Goal: Information Seeking & Learning: Check status

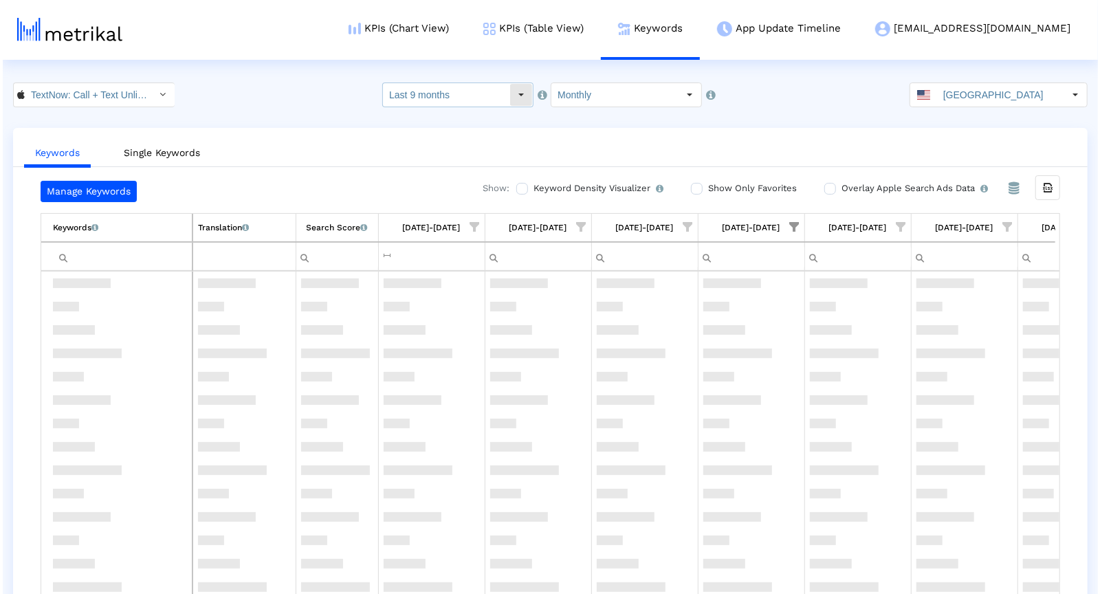
scroll to position [1170, 281]
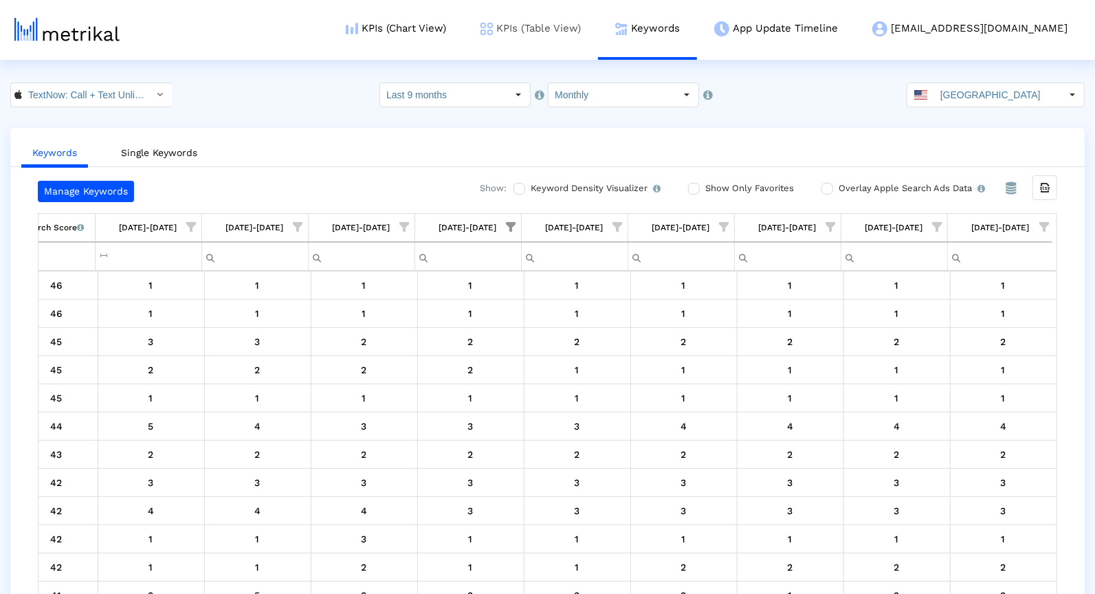
click at [598, 34] on link "KPIs (Table View)" at bounding box center [530, 28] width 135 height 57
click at [598, 32] on link "KPIs (Table View)" at bounding box center [530, 28] width 135 height 57
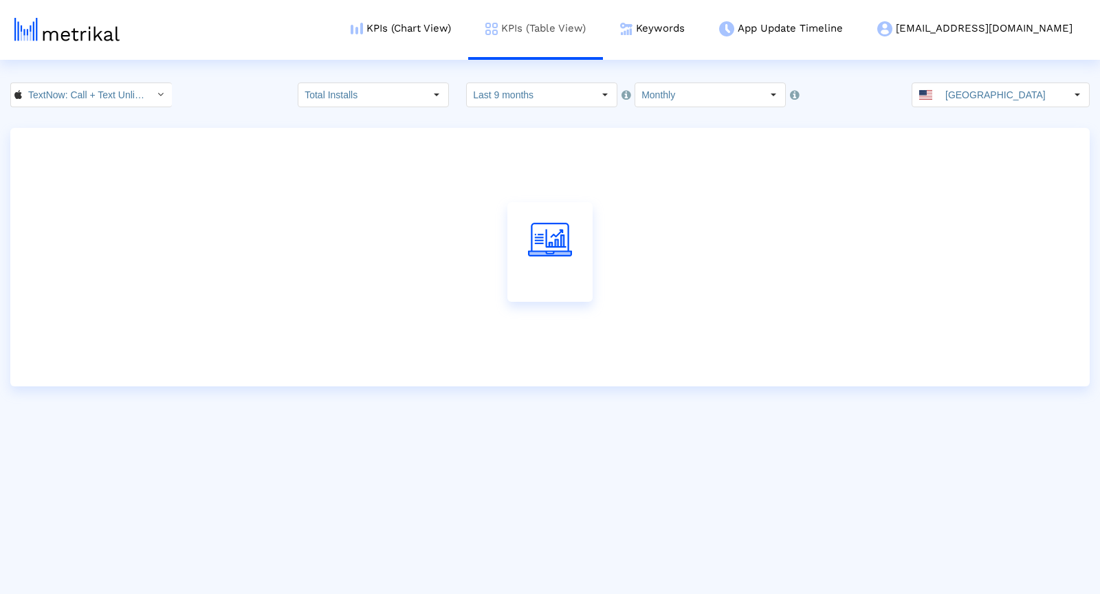
click at [603, 29] on link "KPIs (Table View)" at bounding box center [535, 28] width 135 height 57
click at [555, 100] on input "Last 9 months" at bounding box center [530, 94] width 126 height 23
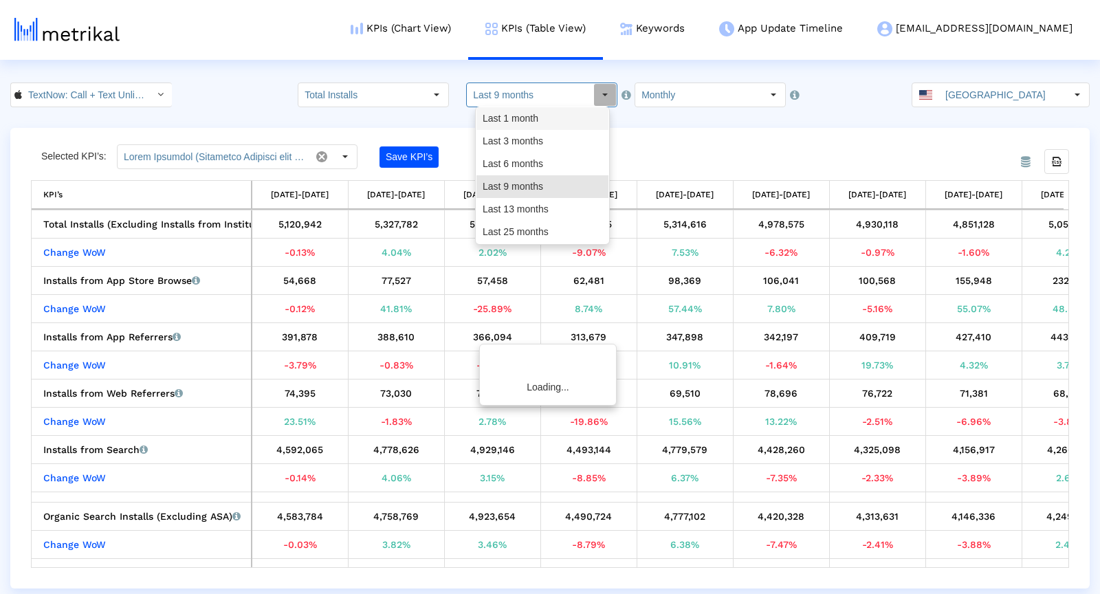
drag, startPoint x: 542, startPoint y: 119, endPoint x: 747, endPoint y: 137, distance: 206.3
click at [542, 118] on div "Last 1 month" at bounding box center [542, 118] width 132 height 23
type input "Last 1 month"
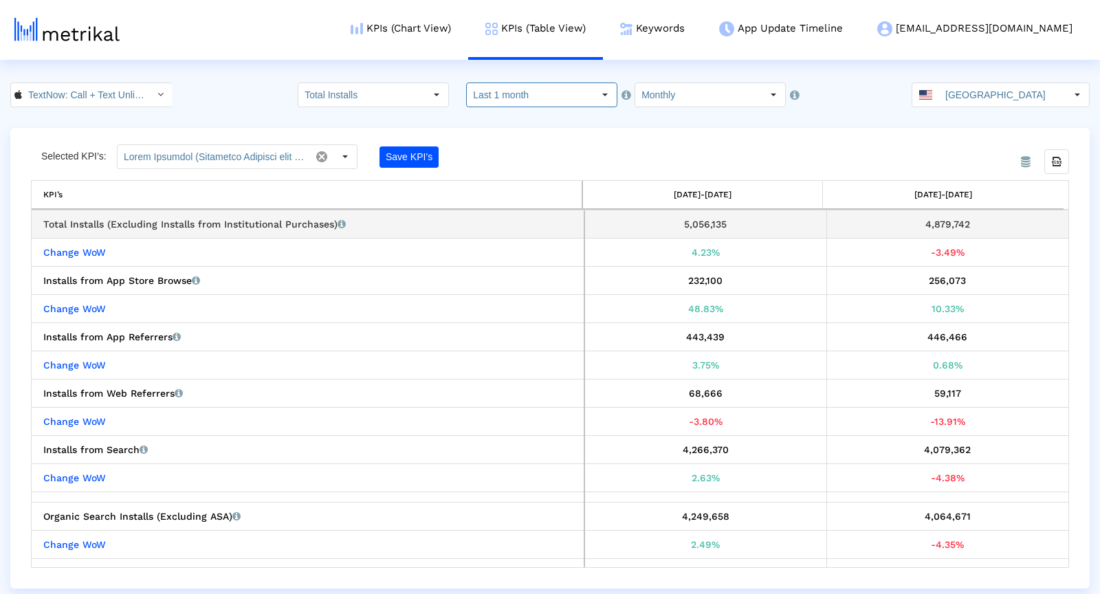
click at [924, 223] on div "4,879,742" at bounding box center [948, 224] width 232 height 18
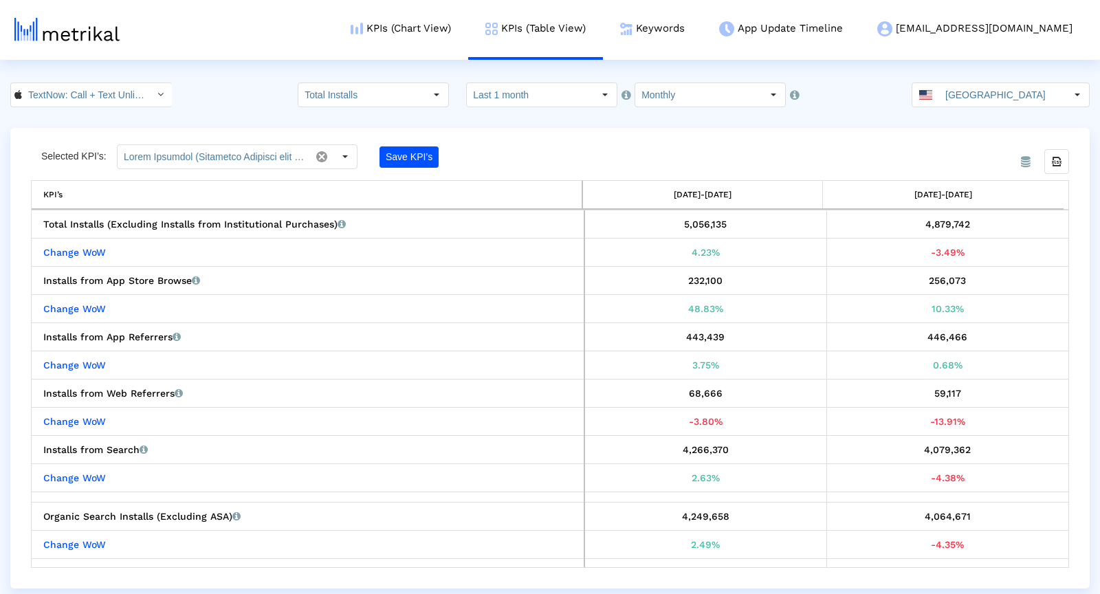
copy div "4,879,742"
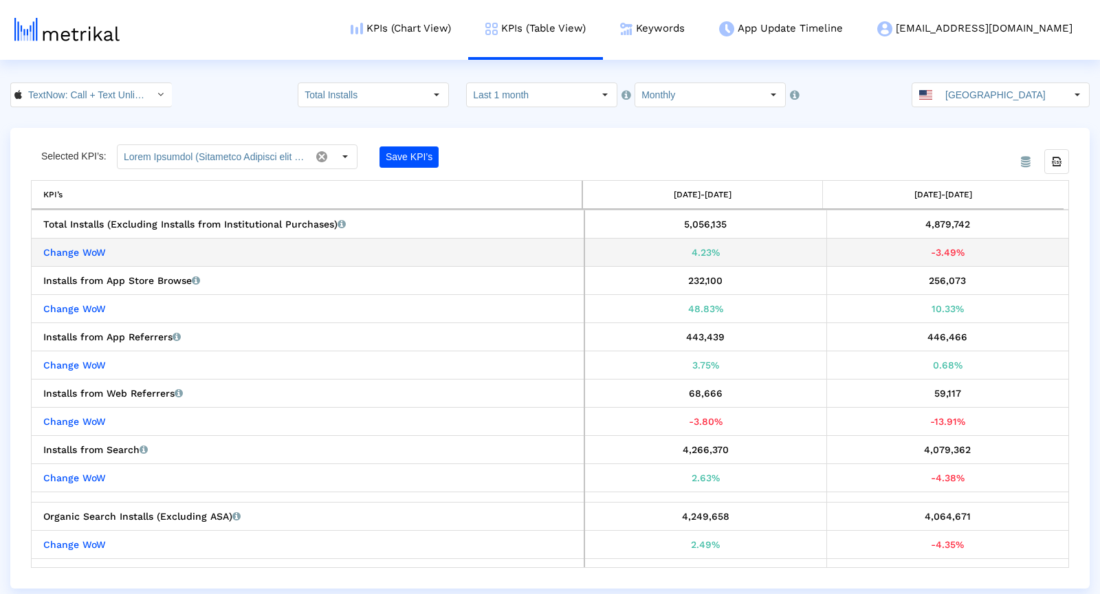
click at [941, 254] on div "-3.49%" at bounding box center [948, 252] width 232 height 18
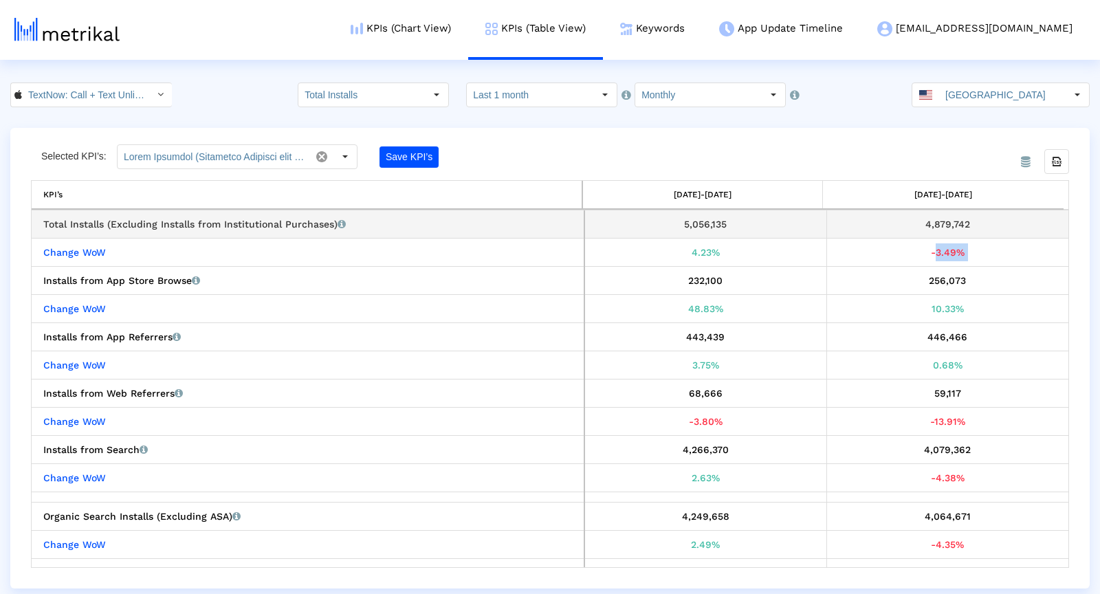
copy div "-3.49%"
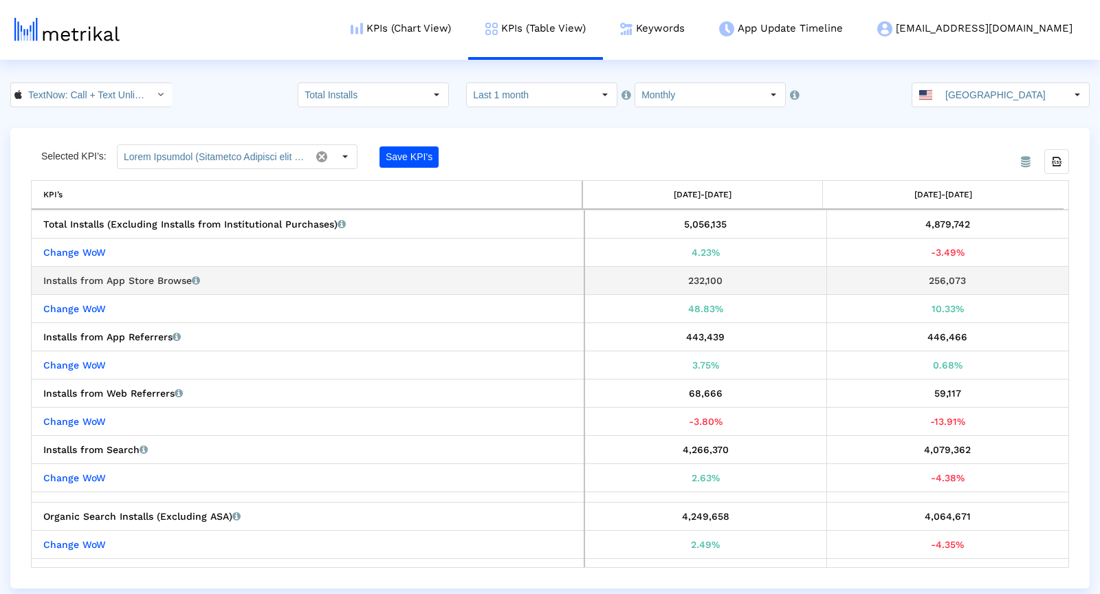
click at [955, 267] on td "256,073" at bounding box center [947, 281] width 242 height 28
click at [952, 274] on div "256,073" at bounding box center [948, 280] width 232 height 18
copy div "256,073"
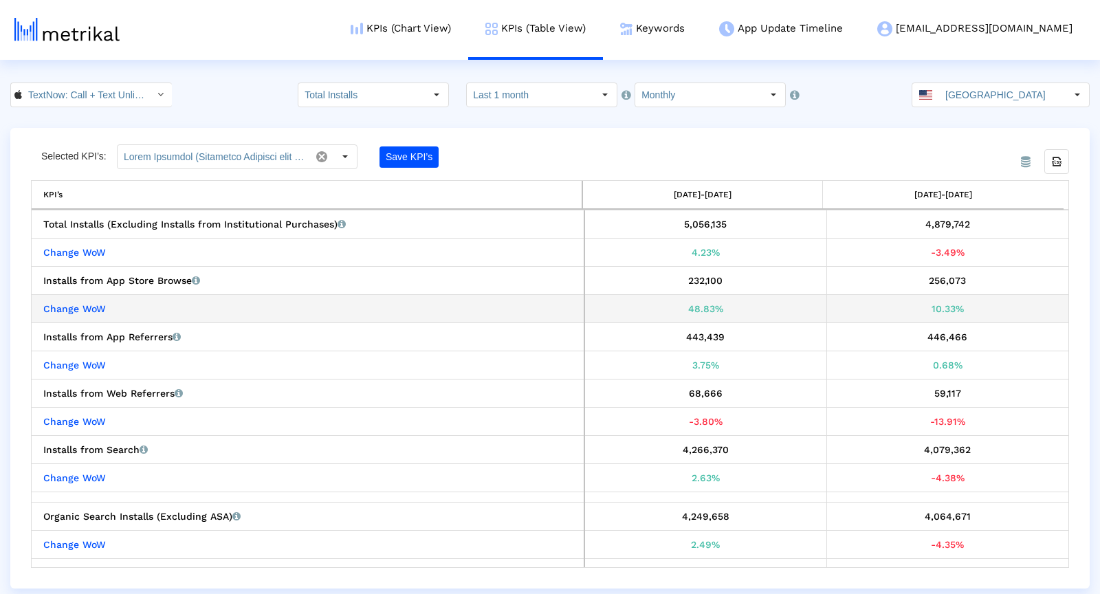
click at [928, 304] on div "10.33%" at bounding box center [948, 309] width 232 height 18
copy div "10.33%"
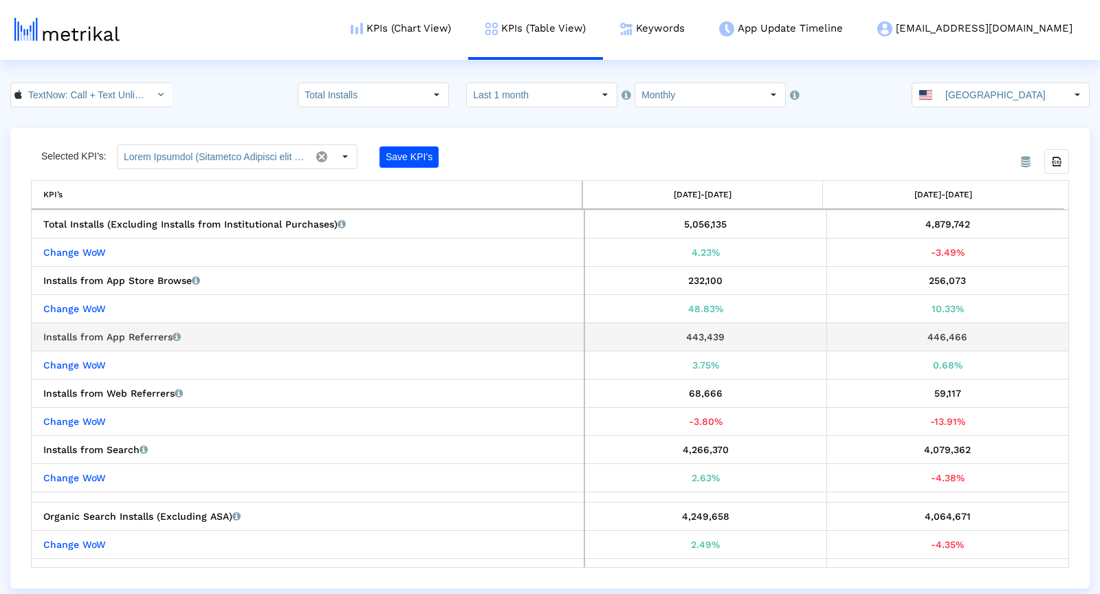
click at [933, 332] on div "446,466" at bounding box center [948, 337] width 232 height 18
drag, startPoint x: 933, startPoint y: 332, endPoint x: 783, endPoint y: 182, distance: 211.9
click at [933, 332] on div "446,466" at bounding box center [948, 337] width 232 height 18
copy div "446,466"
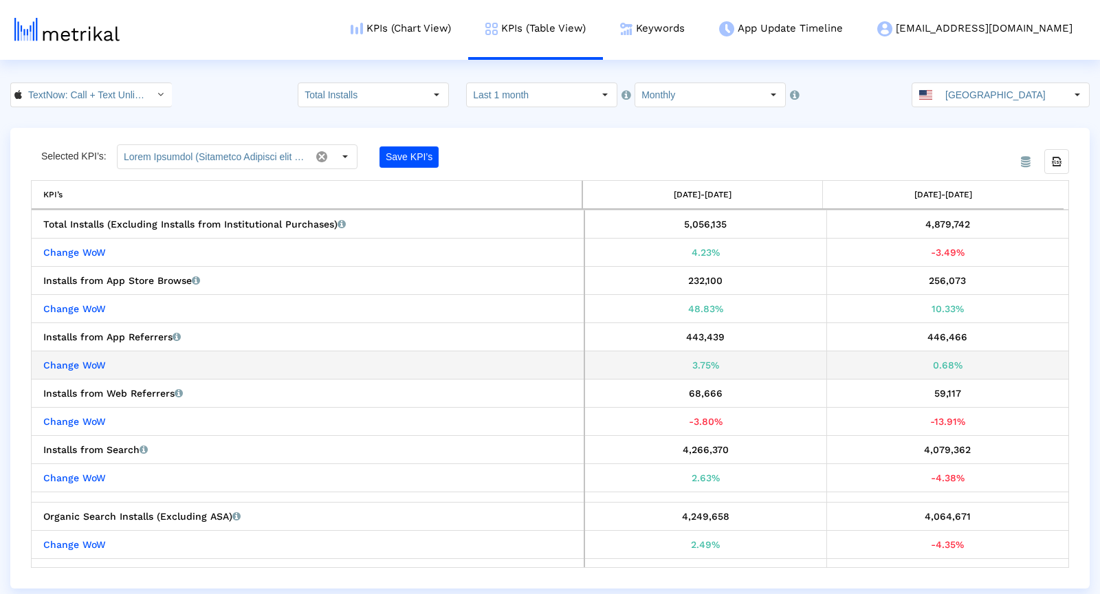
click at [928, 356] on div "0.68%" at bounding box center [948, 365] width 232 height 18
copy div "0.68%"
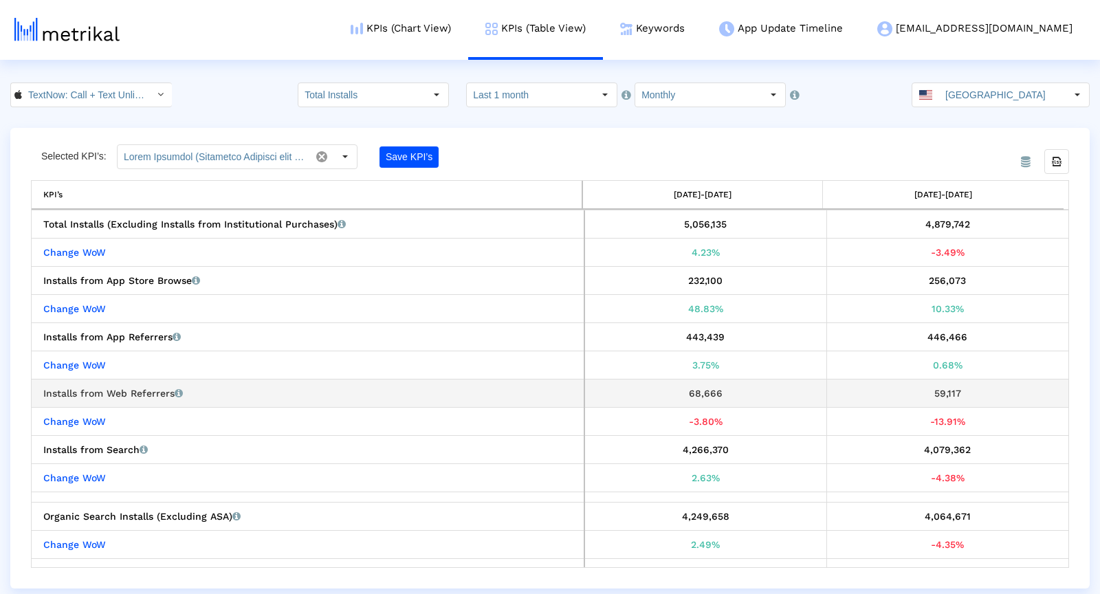
click at [928, 388] on div "59,117" at bounding box center [948, 393] width 232 height 18
copy div "59,117"
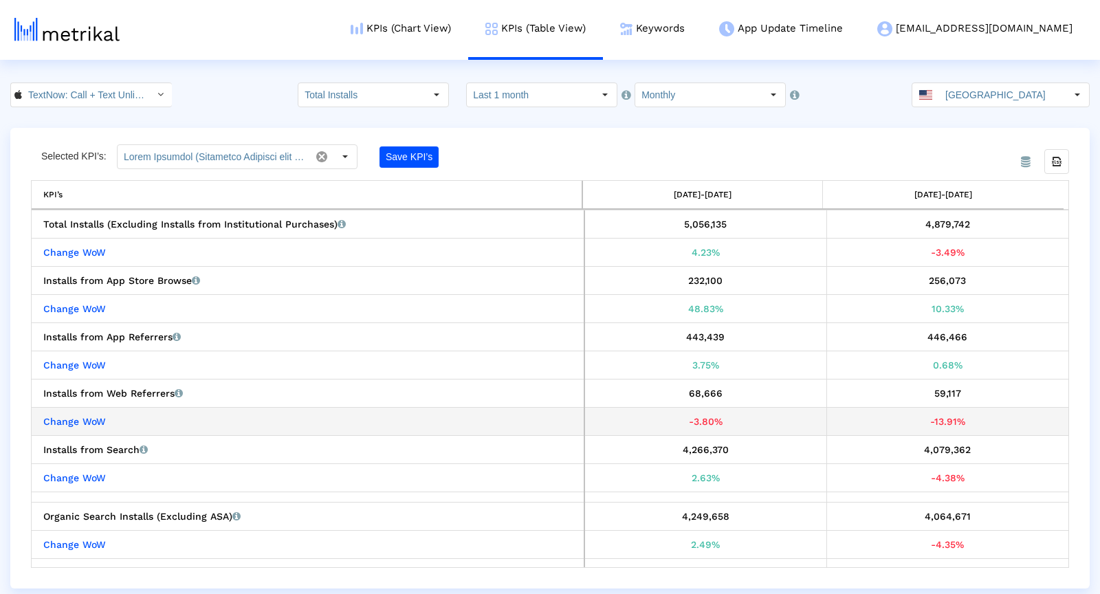
click at [918, 412] on div "-13.91%" at bounding box center [948, 421] width 232 height 18
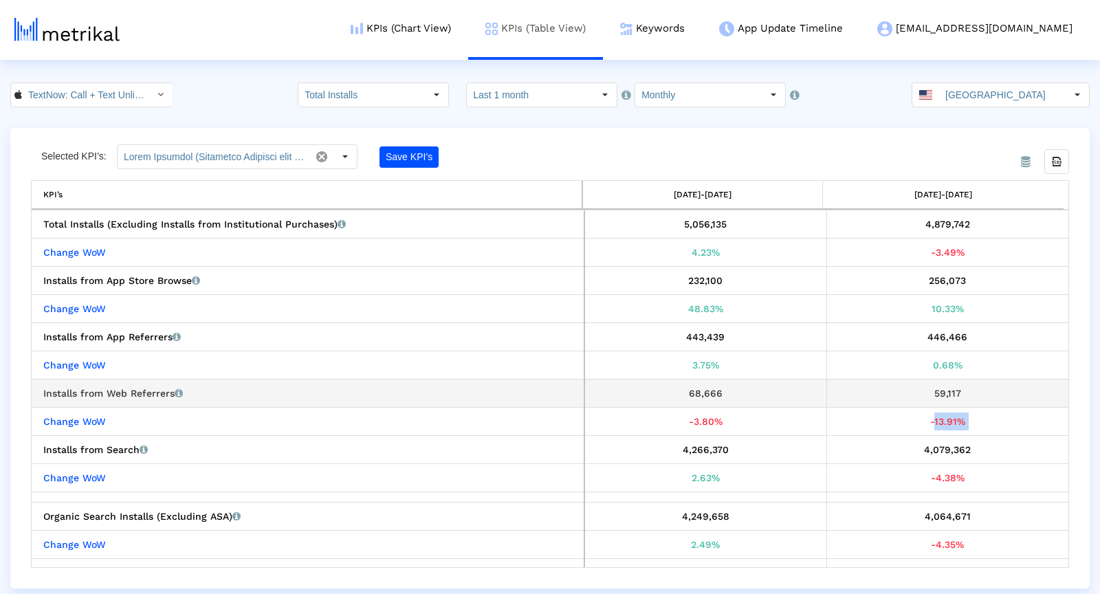
copy div "-13.91%"
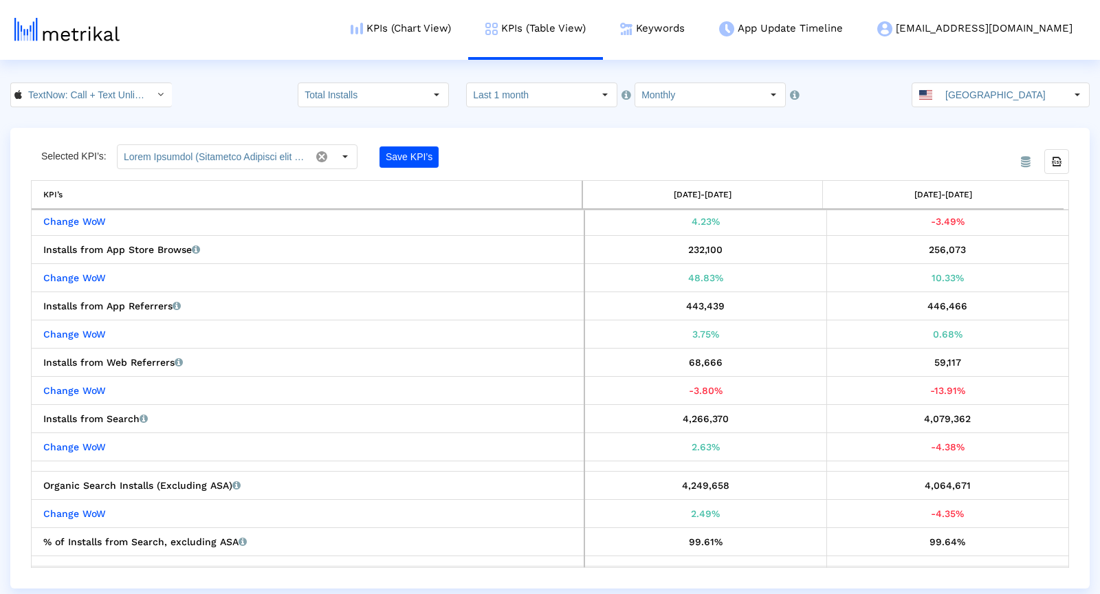
scroll to position [62, 0]
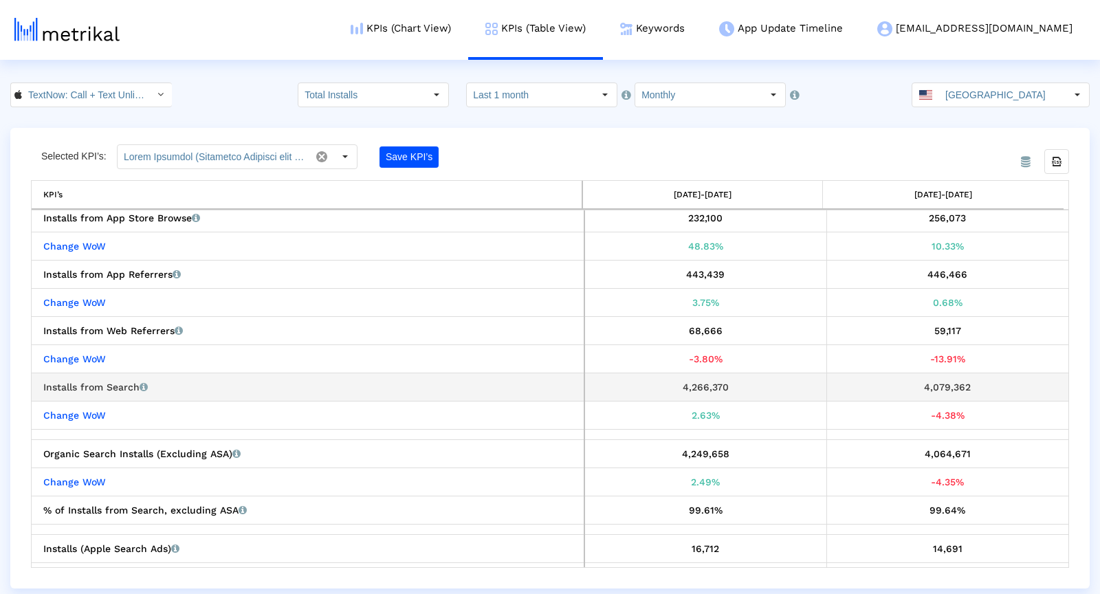
click at [930, 386] on div "4,079,362" at bounding box center [948, 387] width 232 height 18
copy div "4,079,362"
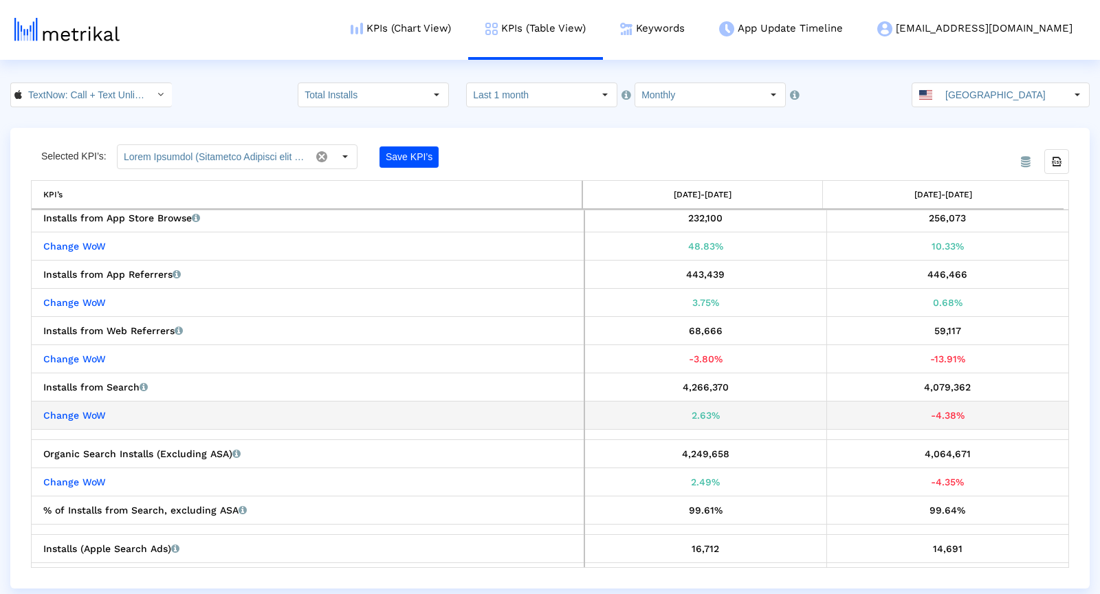
click at [927, 414] on div "-4.38%" at bounding box center [948, 415] width 232 height 18
click at [927, 413] on div "-4.38%" at bounding box center [948, 415] width 232 height 18
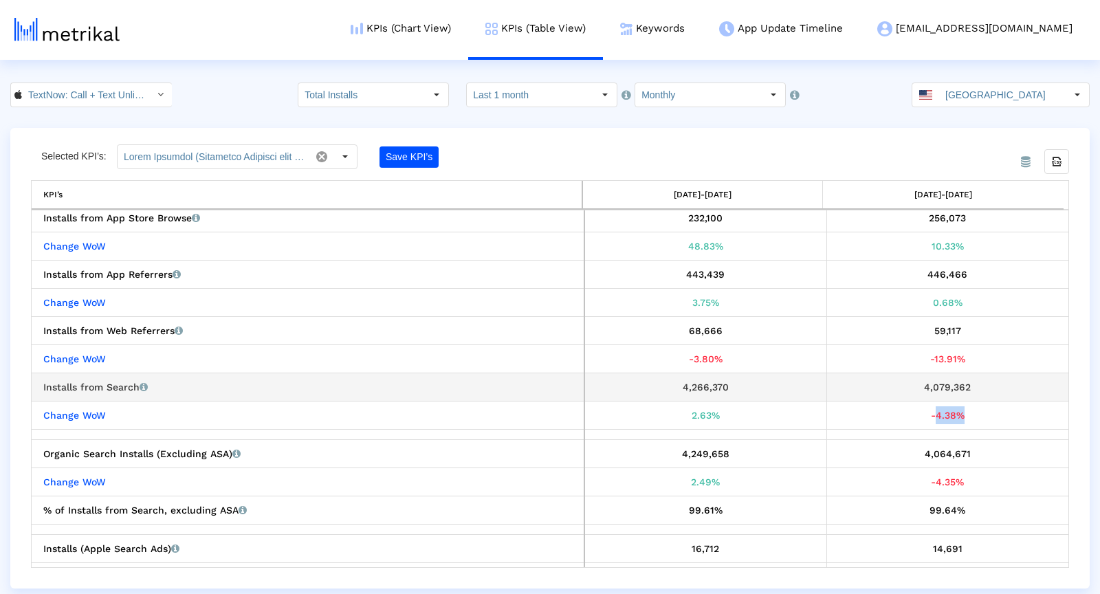
copy div "-4.38%"
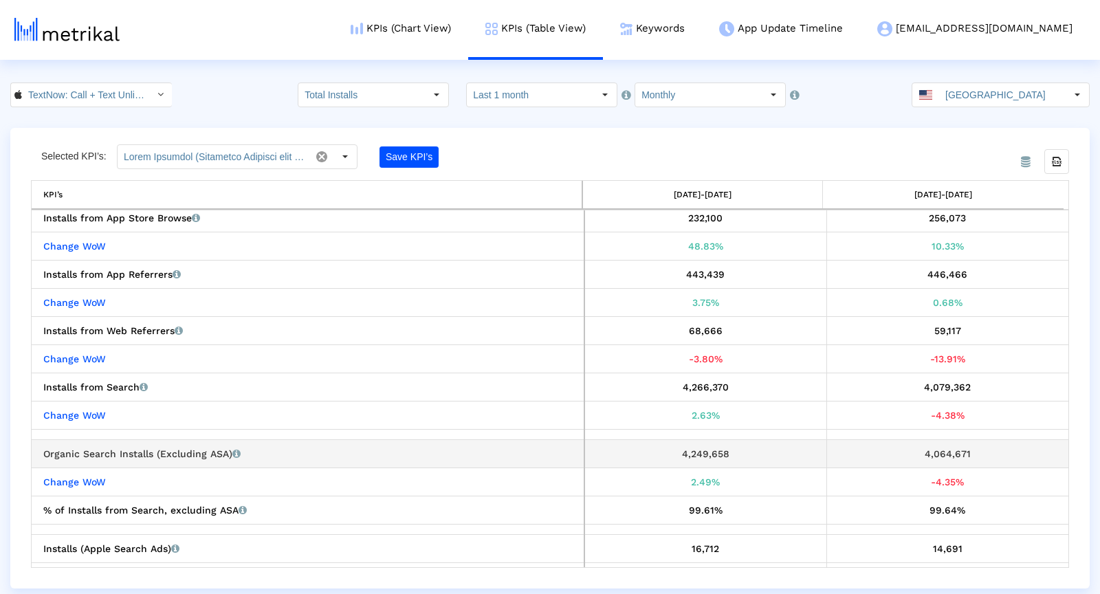
click at [930, 451] on div "4,064,671" at bounding box center [948, 454] width 232 height 18
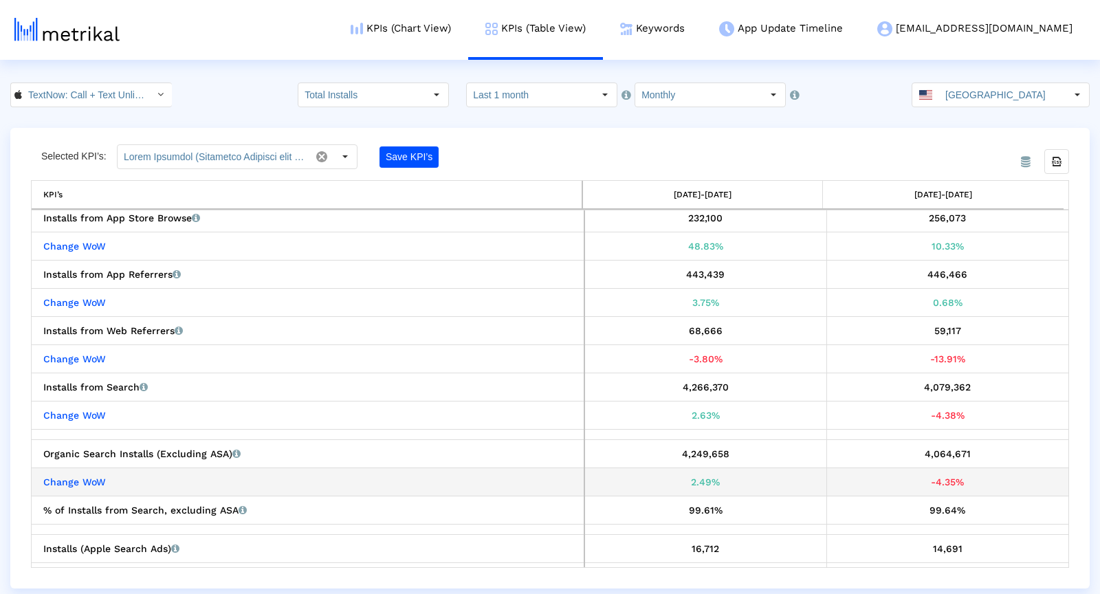
click at [939, 473] on div "-4.35%" at bounding box center [948, 482] width 232 height 18
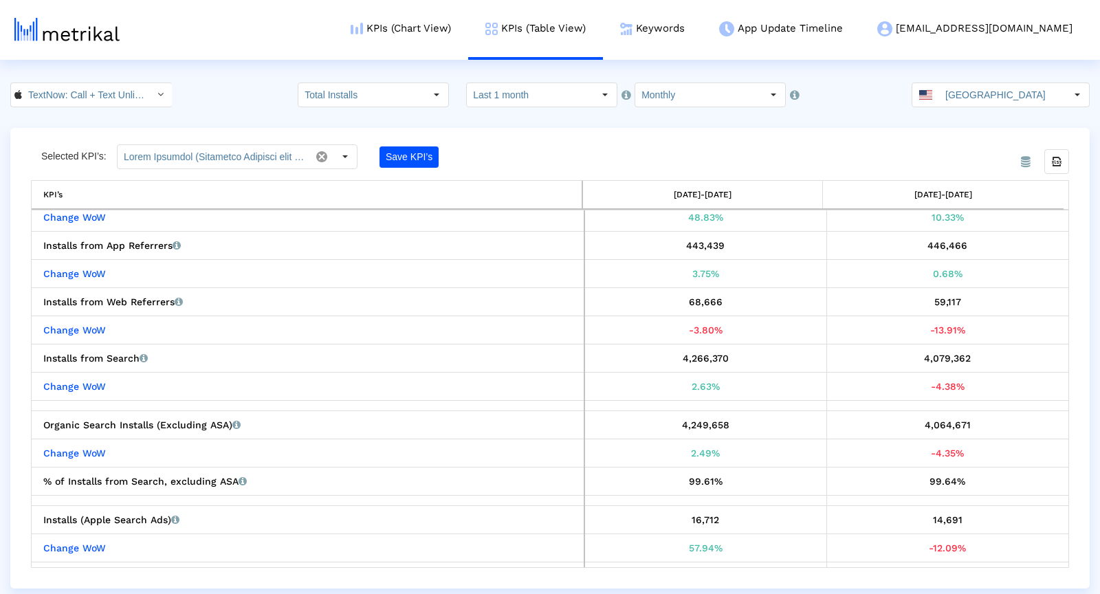
scroll to position [108, 0]
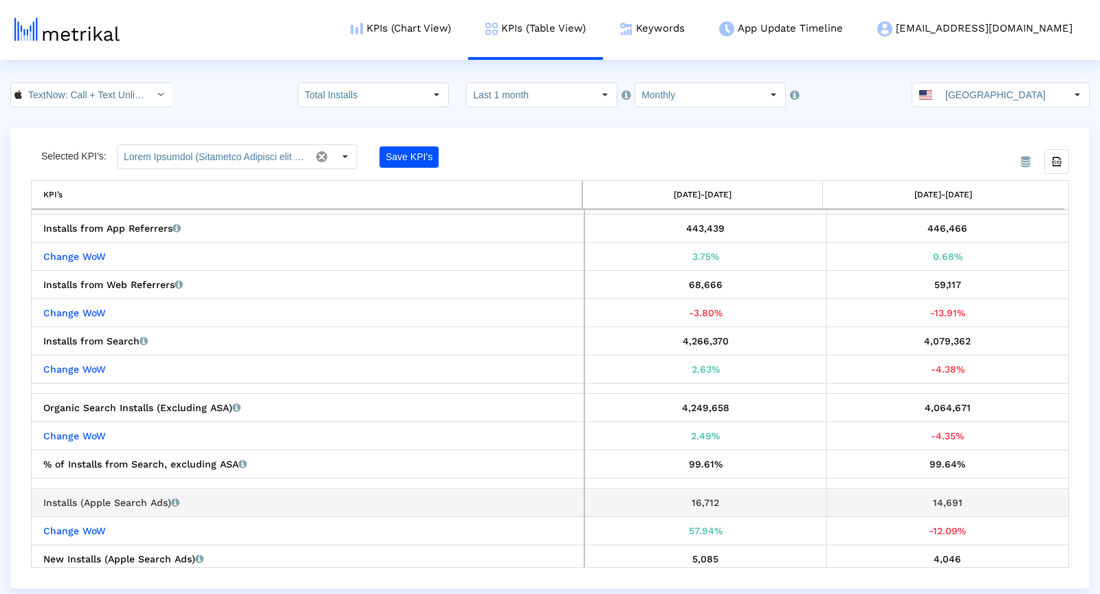
click at [924, 495] on div "14,691" at bounding box center [948, 502] width 232 height 18
click at [924, 494] on div "14,691" at bounding box center [948, 502] width 232 height 18
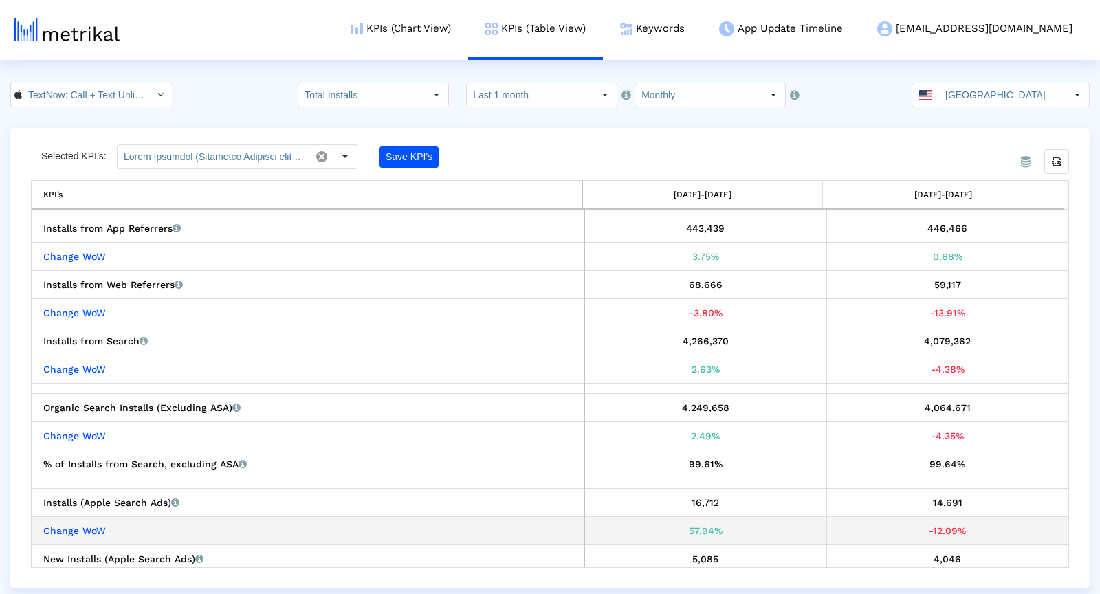
click at [919, 523] on div "-12.09%" at bounding box center [948, 531] width 232 height 18
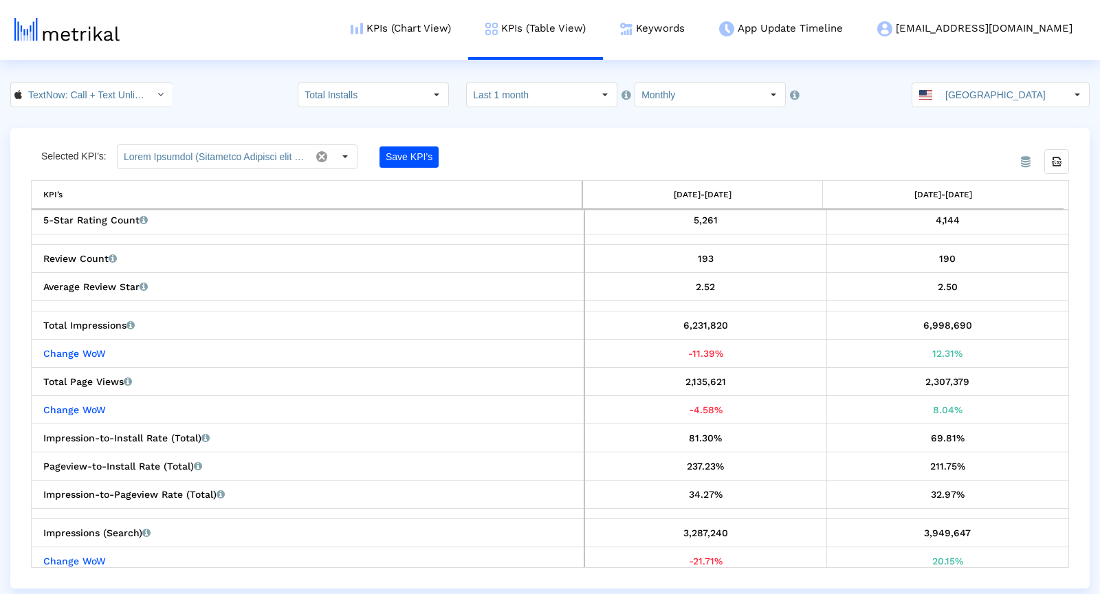
scroll to position [843, 0]
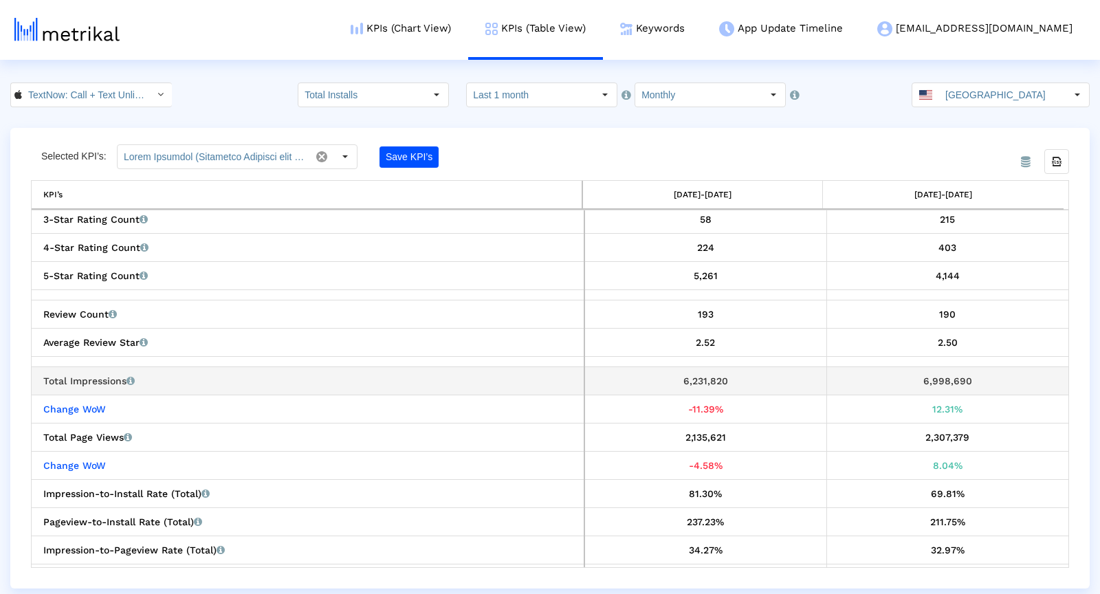
click at [926, 374] on div "6,998,690" at bounding box center [948, 381] width 232 height 18
click at [930, 400] on div "12.31%" at bounding box center [948, 409] width 232 height 18
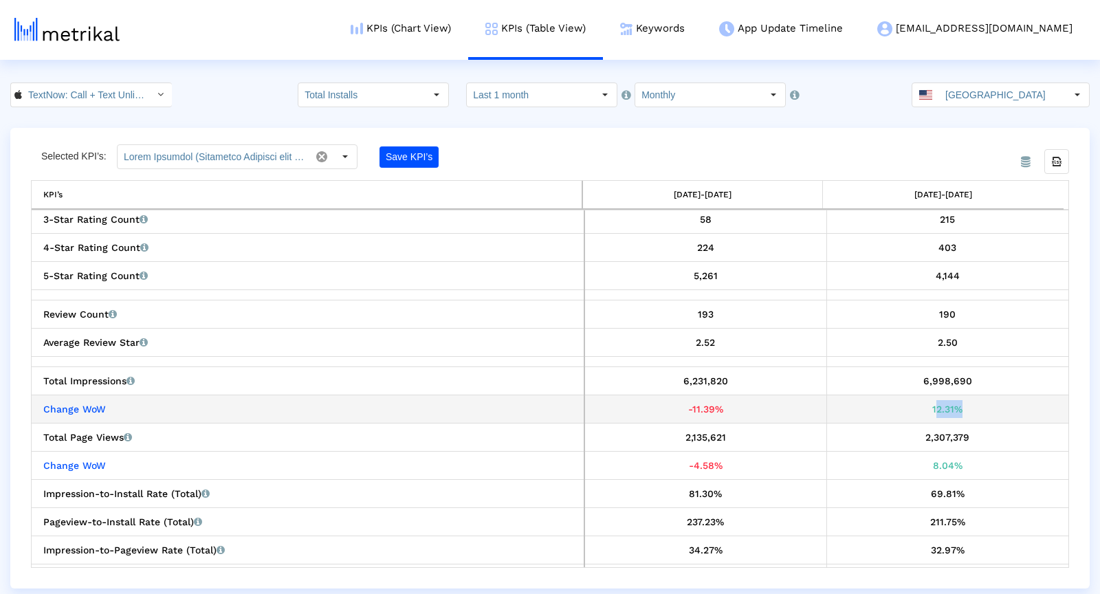
click at [930, 400] on div "12.31%" at bounding box center [948, 409] width 232 height 18
click at [929, 400] on div "12.31%" at bounding box center [948, 409] width 232 height 18
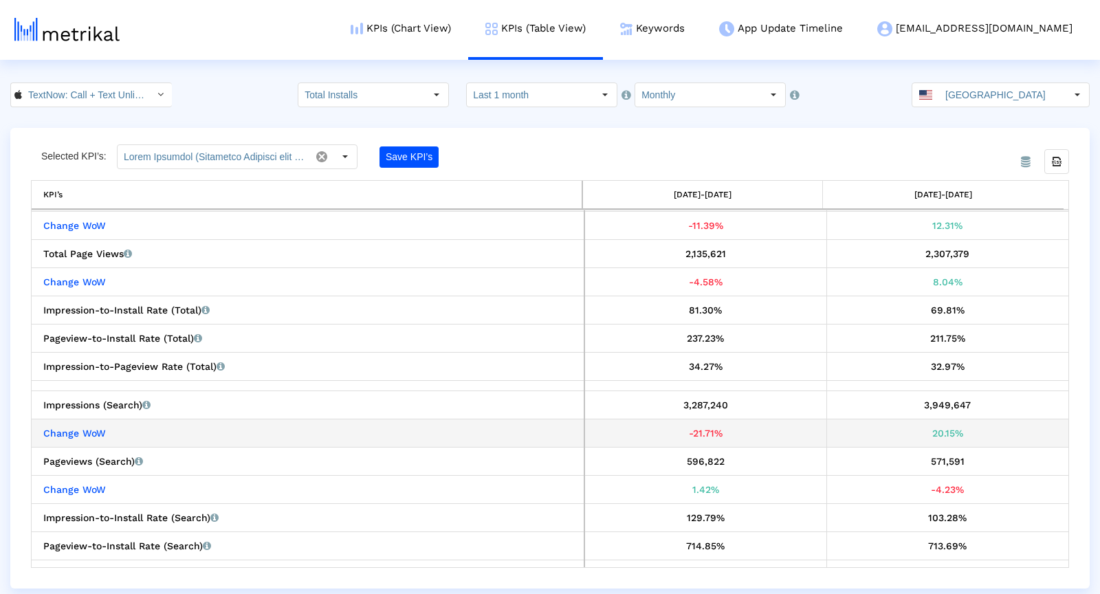
scroll to position [1025, 0]
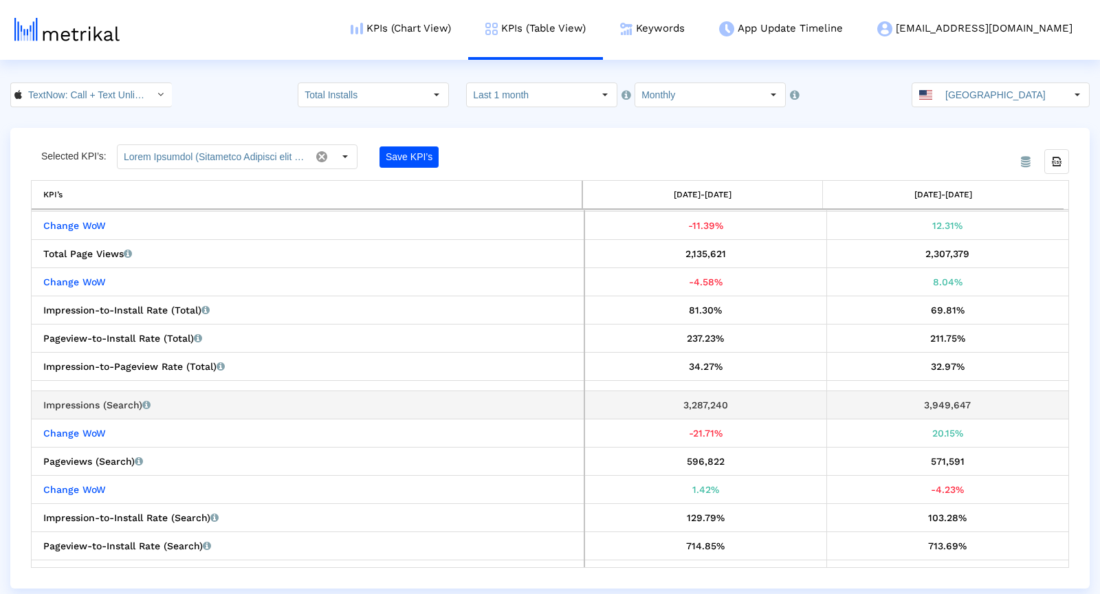
click at [943, 403] on div "3,949,647" at bounding box center [948, 405] width 232 height 18
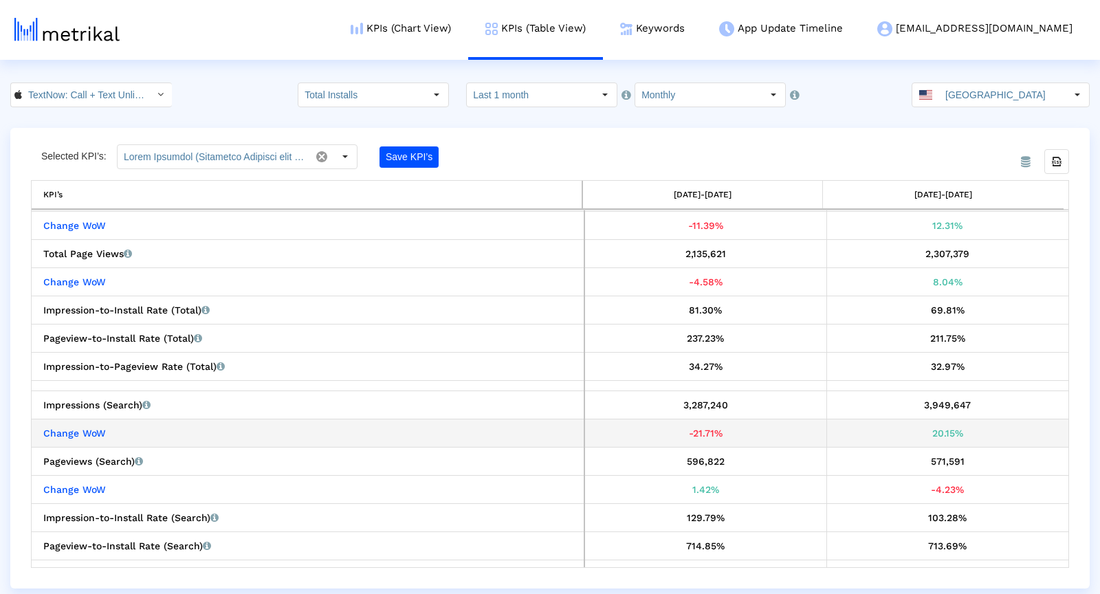
click at [924, 433] on div "20.15%" at bounding box center [948, 433] width 232 height 18
drag, startPoint x: 924, startPoint y: 433, endPoint x: 914, endPoint y: 428, distance: 11.4
click at [924, 433] on div "20.15%" at bounding box center [948, 433] width 232 height 18
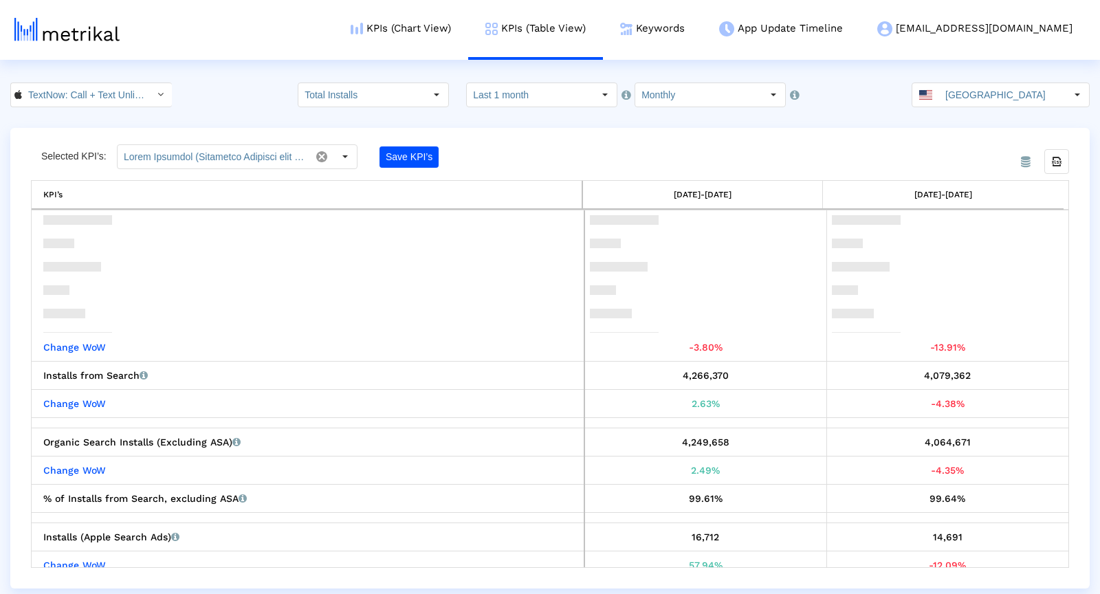
scroll to position [47, 0]
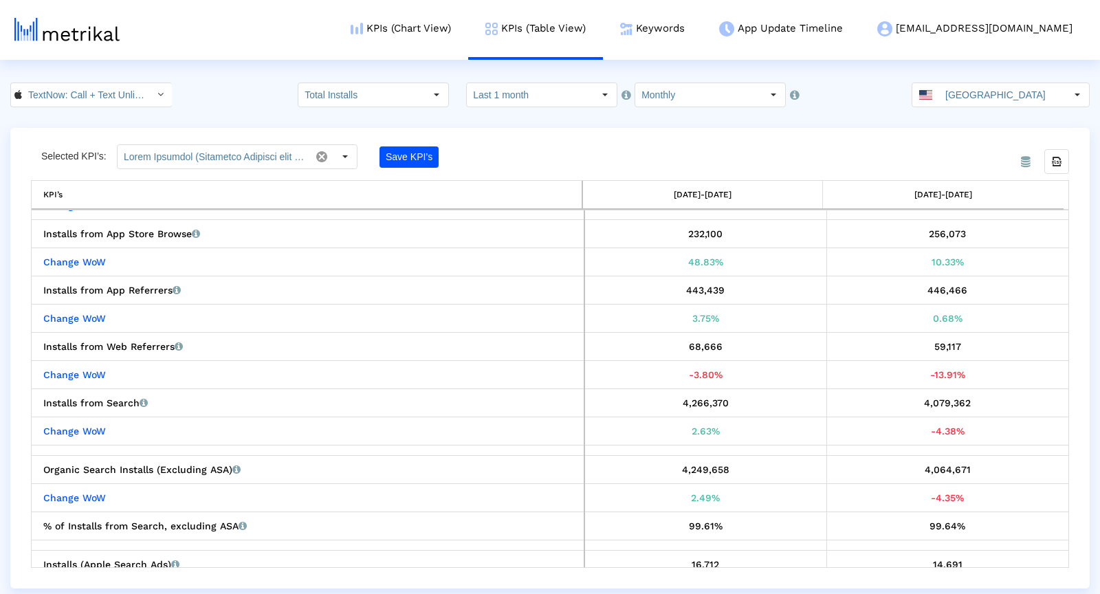
click at [149, 89] on div "Select" at bounding box center [160, 95] width 22 height 22
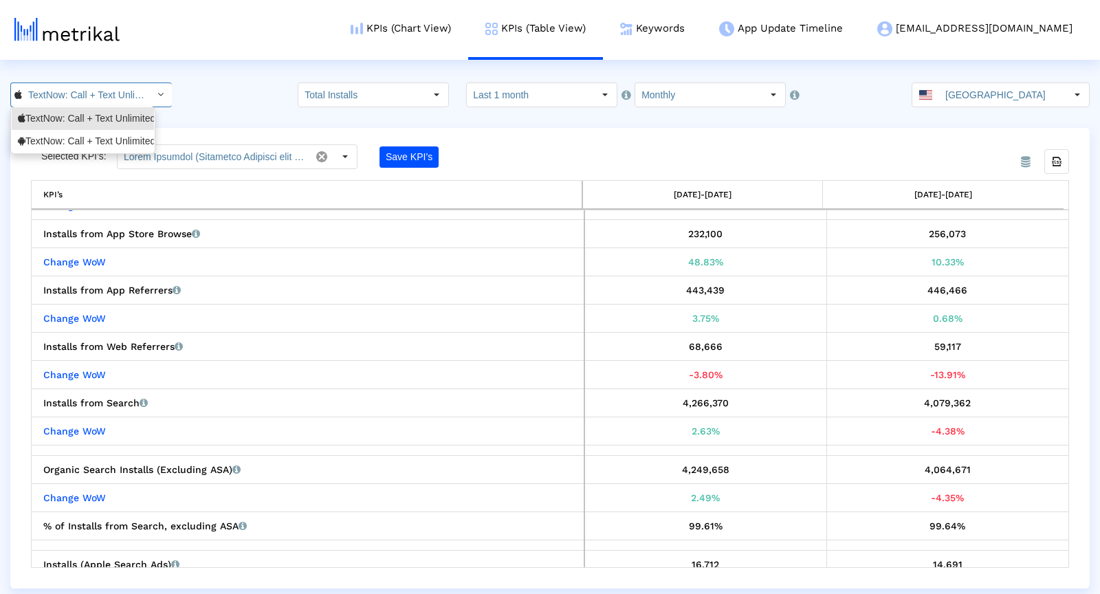
scroll to position [0, 98]
click at [114, 132] on div "TextNow: Call + Text Unlimited <com.enflick.android.TextNow>" at bounding box center [83, 141] width 142 height 23
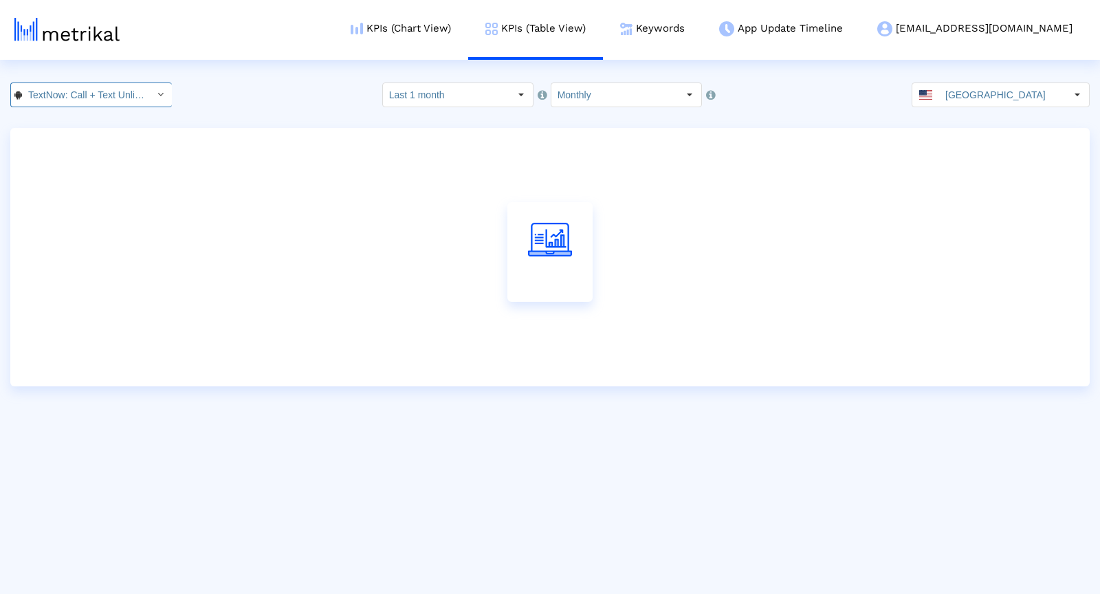
scroll to position [0, 175]
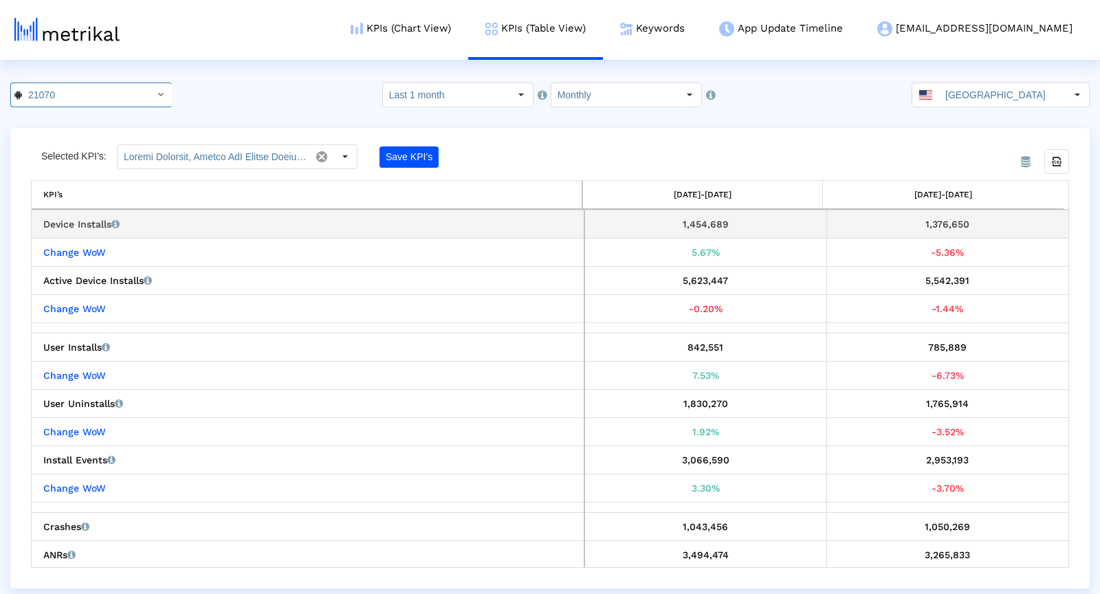
click at [895, 230] on div "1,376,650" at bounding box center [948, 224] width 232 height 18
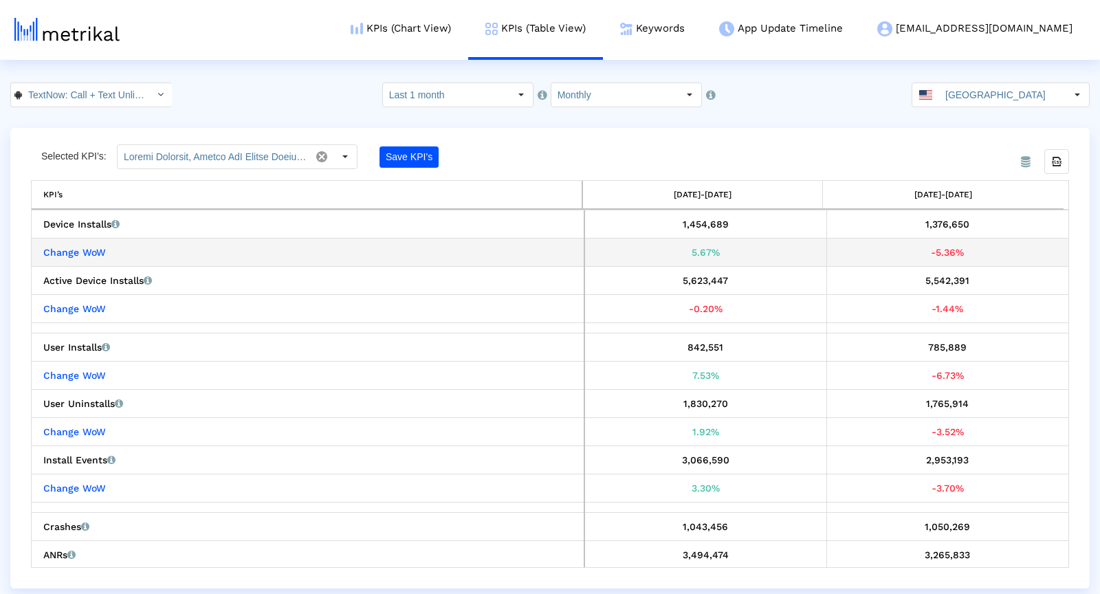
click at [930, 255] on div "-5.36%" at bounding box center [948, 252] width 232 height 18
click at [931, 254] on div "-5.36%" at bounding box center [948, 252] width 232 height 18
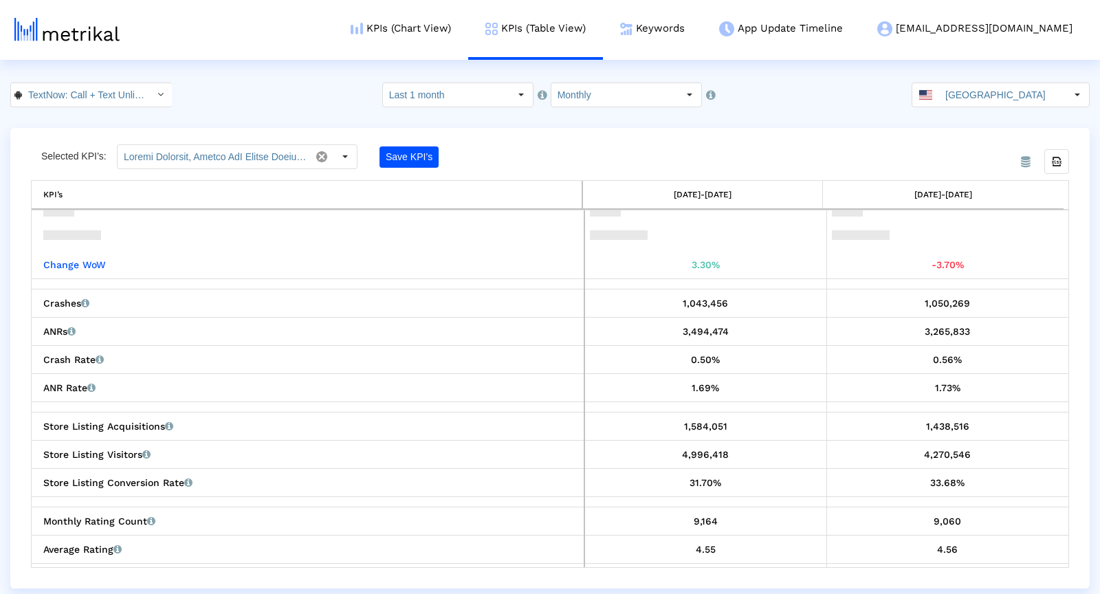
scroll to position [285, 0]
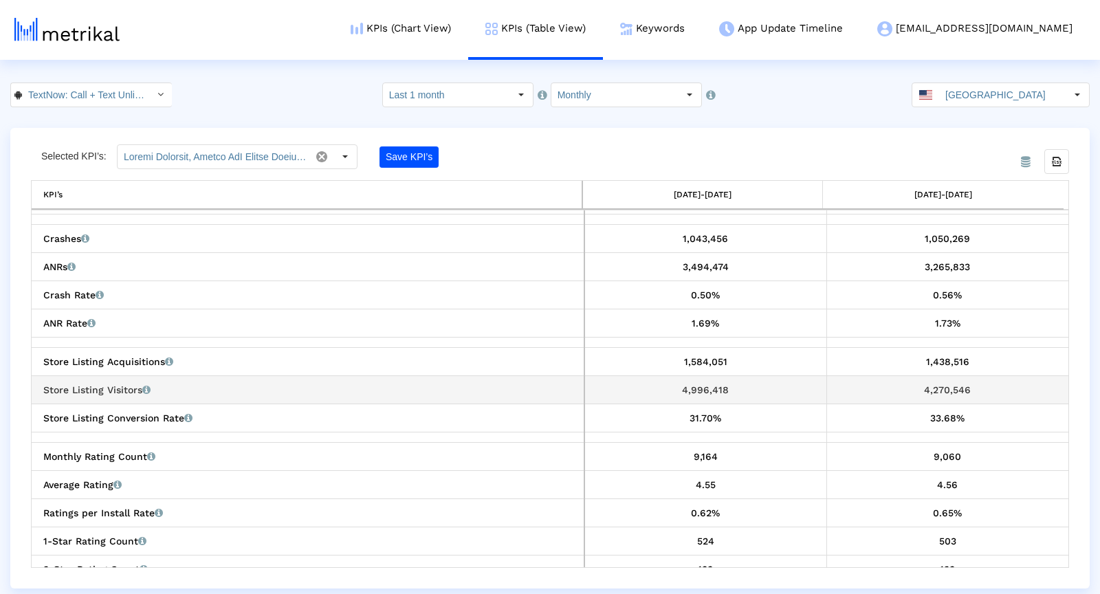
click at [942, 383] on div "4,270,546" at bounding box center [948, 390] width 232 height 18
click at [942, 382] on div "4,270,546" at bounding box center [948, 390] width 232 height 18
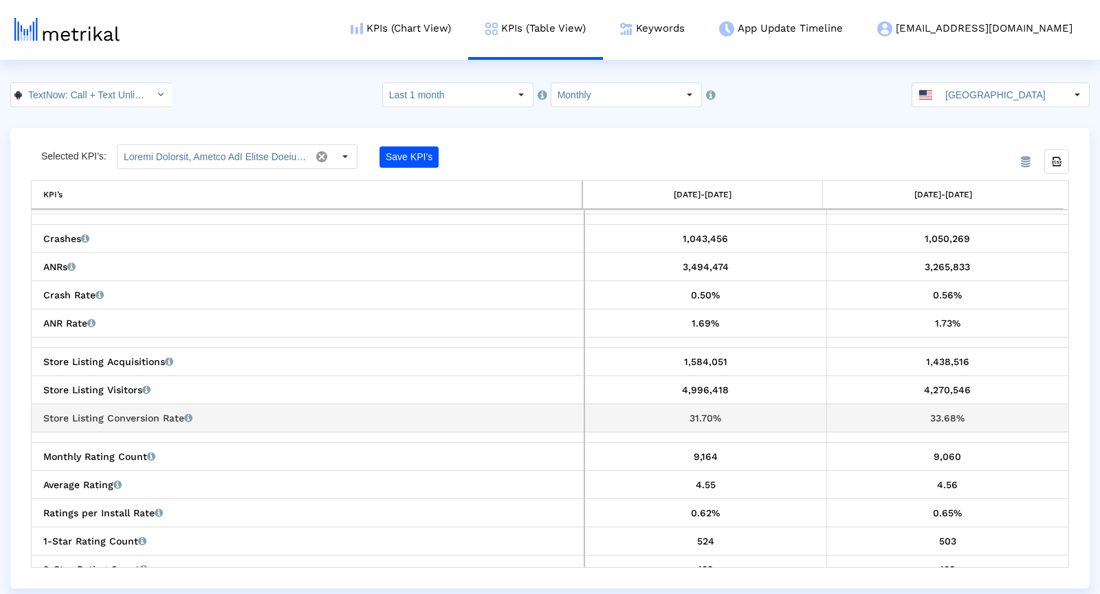
click at [940, 412] on div "33.68%" at bounding box center [948, 418] width 232 height 18
drag, startPoint x: 940, startPoint y: 412, endPoint x: 923, endPoint y: 382, distance: 34.2
click at [940, 412] on div "33.68%" at bounding box center [948, 418] width 232 height 18
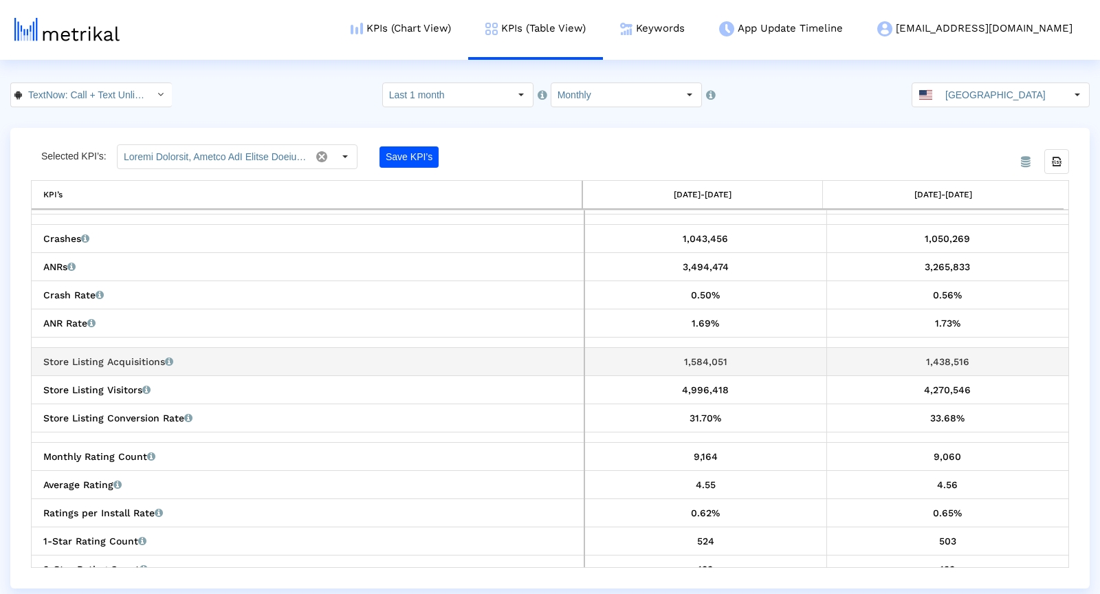
click at [927, 361] on div "1,438,516" at bounding box center [948, 362] width 232 height 18
